Goal: Task Accomplishment & Management: Complete application form

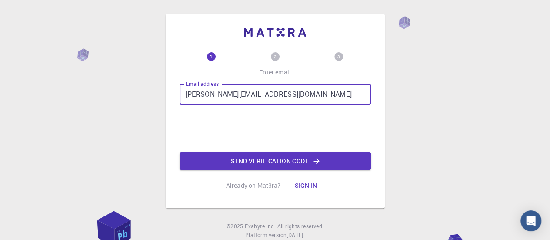
type input "[PERSON_NAME][EMAIL_ADDRESS][DOMAIN_NAME]"
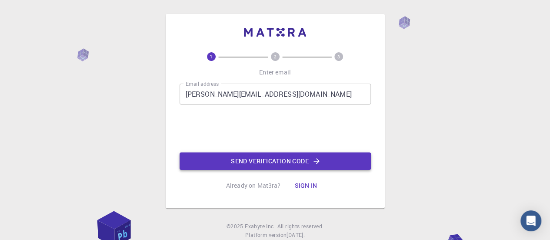
click at [267, 162] on button "Send verification code" at bounding box center [275, 160] width 191 height 17
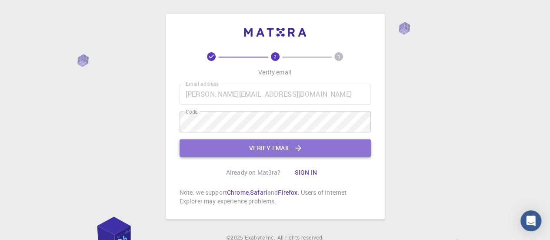
click at [267, 146] on button "Verify email" at bounding box center [275, 147] width 191 height 17
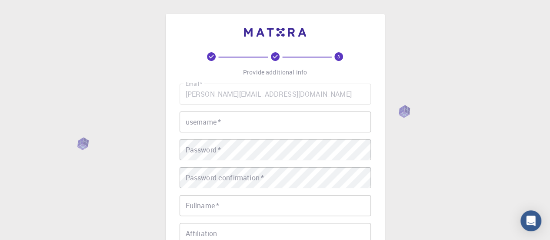
click at [226, 126] on input "username   *" at bounding box center [275, 121] width 191 height 21
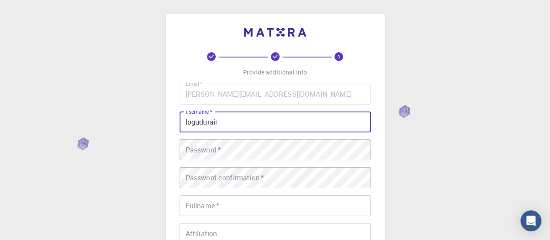
type input "logudurair"
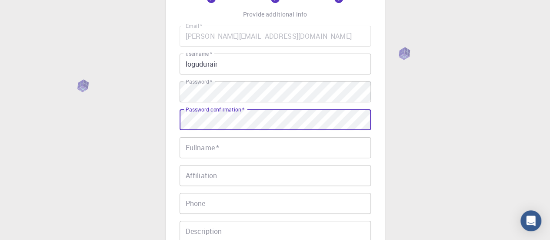
scroll to position [130, 0]
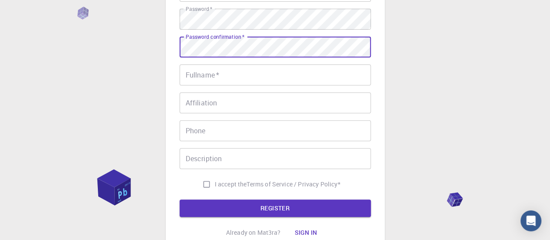
click at [211, 82] on input "Fullname   *" at bounding box center [275, 74] width 191 height 21
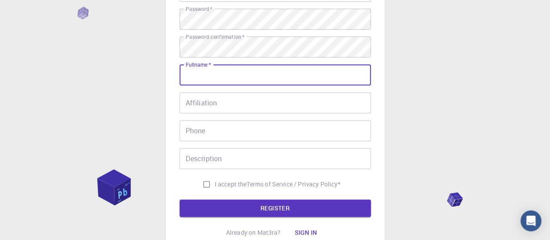
type input "[PERSON_NAME]"
click at [220, 101] on input "Affiliation" at bounding box center [275, 102] width 191 height 21
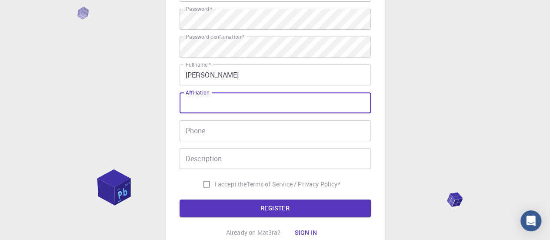
type input "A"
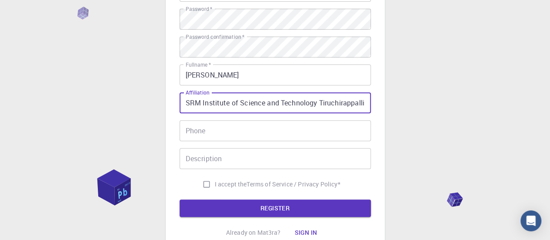
type input "SRM Institute of Science and Technology Tiruchirappalli"
click at [220, 131] on input "Phone" at bounding box center [275, 130] width 191 height 21
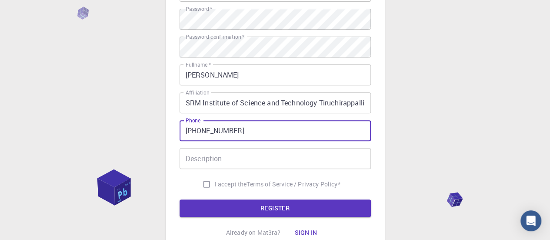
type input "[PHONE_NUMBER]"
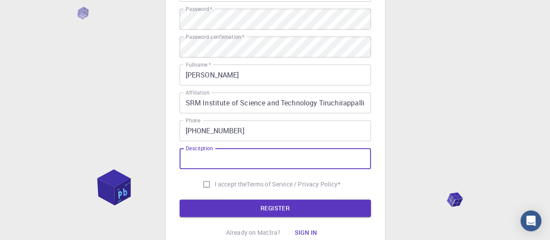
click at [211, 162] on input "Description" at bounding box center [275, 158] width 191 height 21
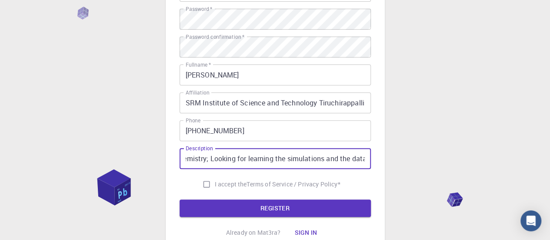
scroll to position [0, 87]
type input "Associate Professor in Chemistry; Looking for learning the simulations and the …"
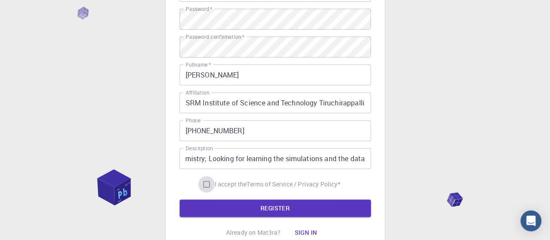
click at [204, 182] on input "I accept the Terms of Service / Privacy Policy *" at bounding box center [206, 184] width 17 height 17
checkbox input "true"
click at [245, 208] on button "REGISTER" at bounding box center [275, 207] width 191 height 17
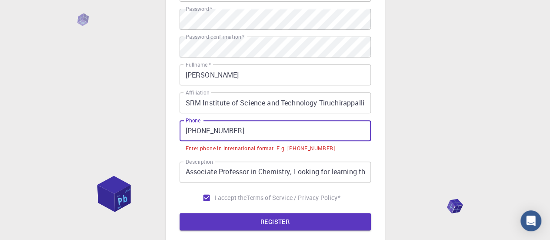
click at [199, 128] on input "[PHONE_NUMBER]" at bounding box center [275, 130] width 191 height 21
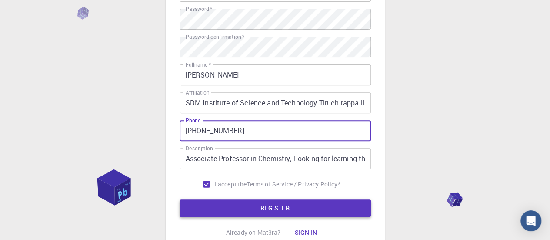
type input "[PHONE_NUMBER]"
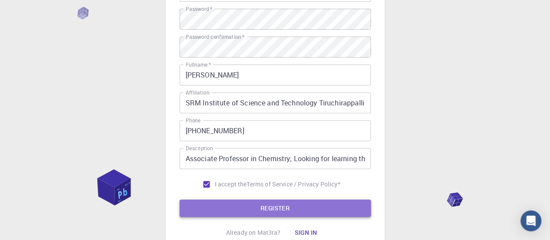
click at [241, 206] on button "REGISTER" at bounding box center [275, 207] width 191 height 17
